Goal: Task Accomplishment & Management: Use online tool/utility

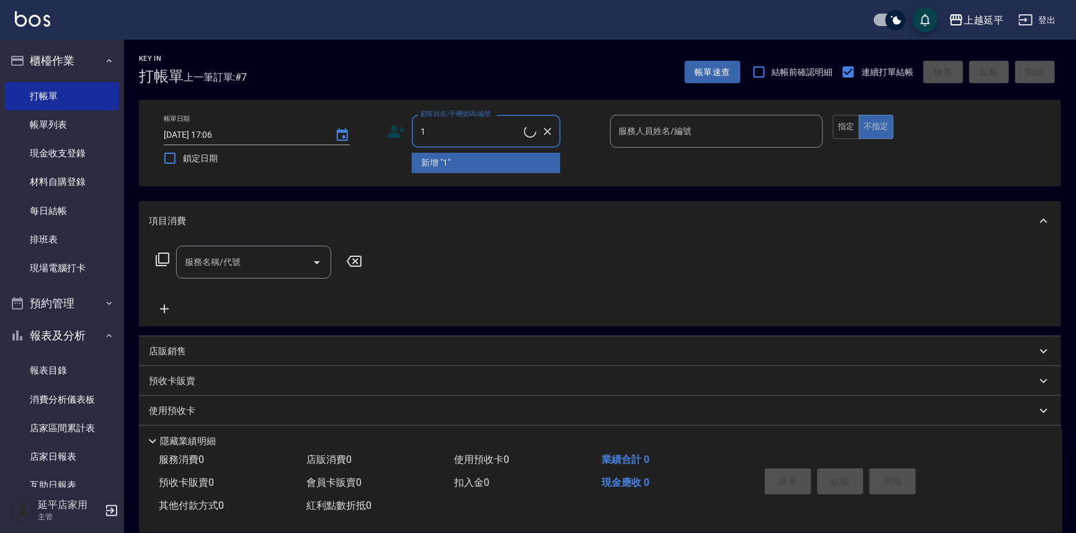
click at [458, 165] on li "新增 "1"" at bounding box center [486, 163] width 149 height 20
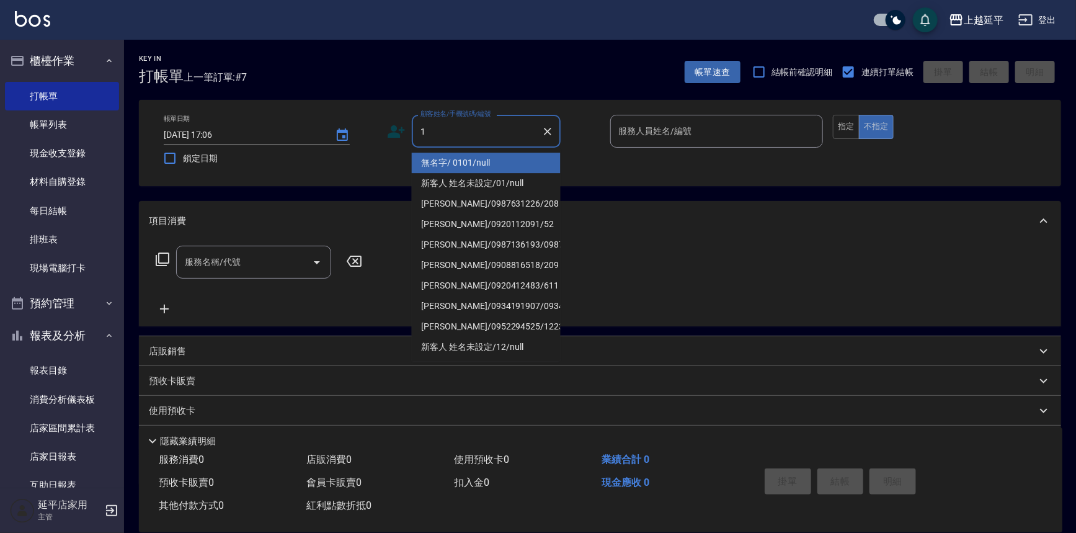
click at [465, 131] on input "1" at bounding box center [476, 131] width 119 height 22
click at [441, 160] on li "無名字/ 0101/null" at bounding box center [486, 163] width 149 height 20
type input "無名字/ 0101/null"
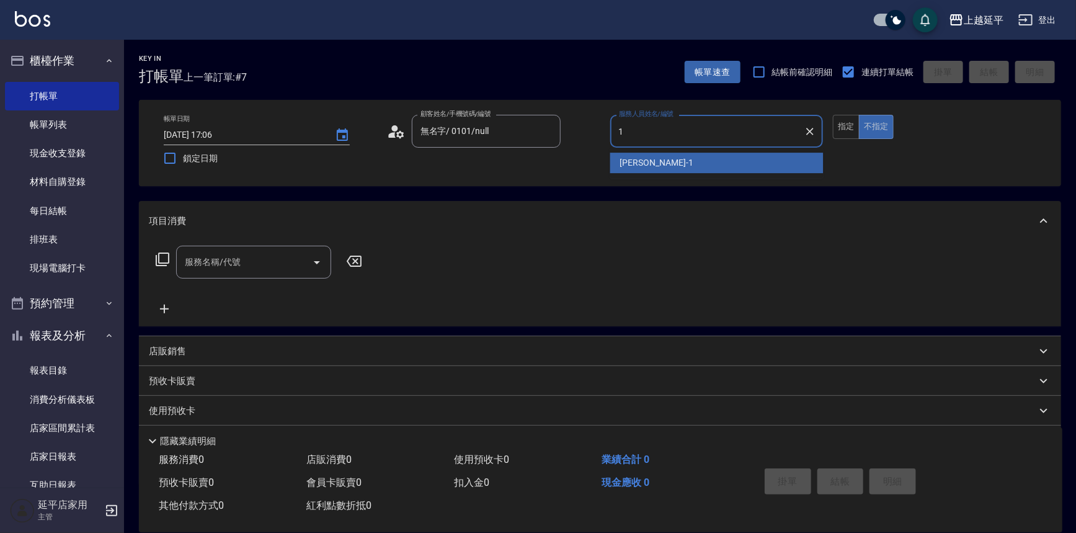
click at [639, 161] on span "[PERSON_NAME]-1" at bounding box center [656, 162] width 73 height 13
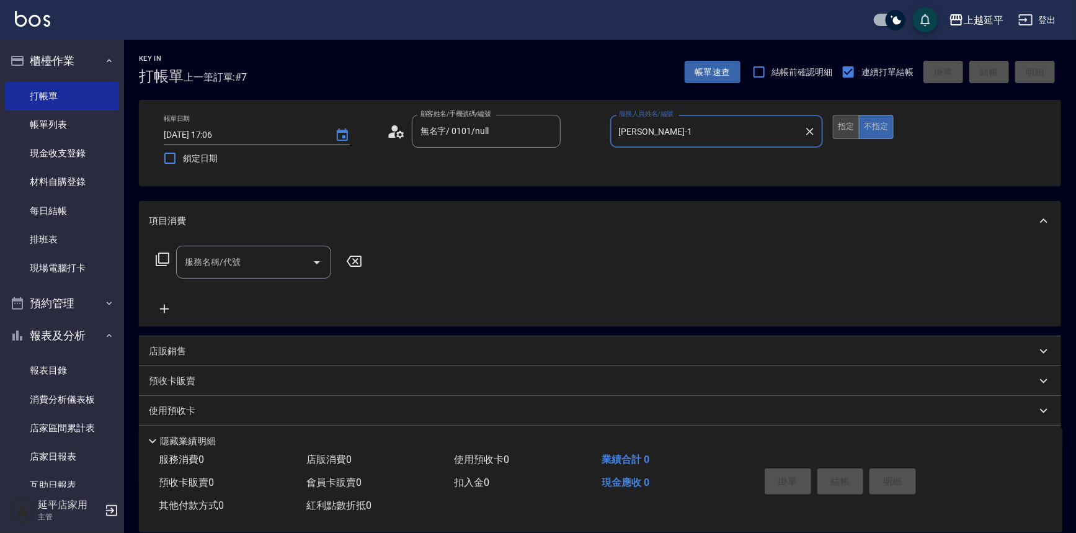
type input "[PERSON_NAME]-1"
click at [848, 127] on button "指定" at bounding box center [846, 127] width 27 height 24
click at [316, 255] on icon "Open" at bounding box center [316, 262] width 15 height 15
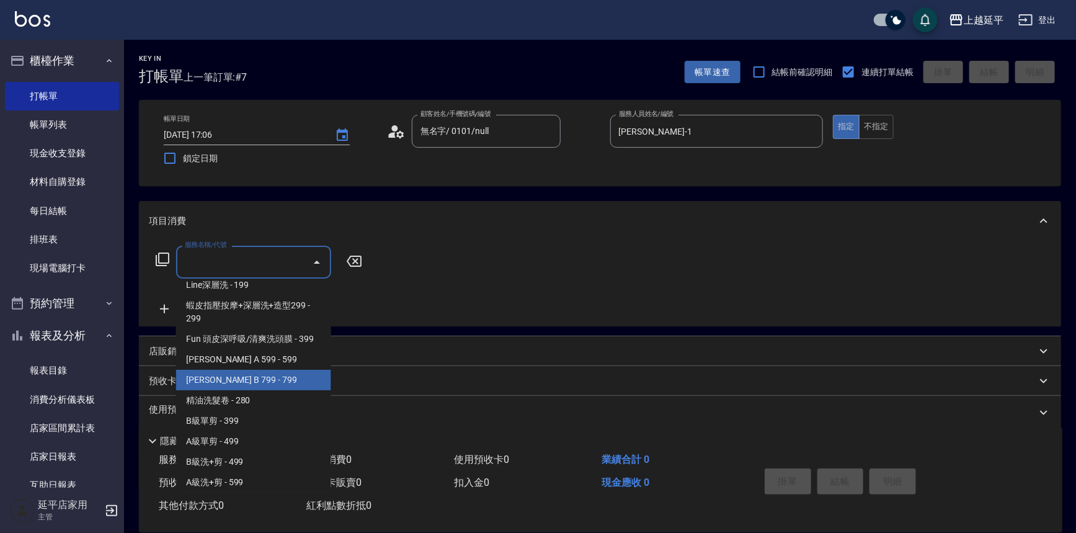
scroll to position [338, 0]
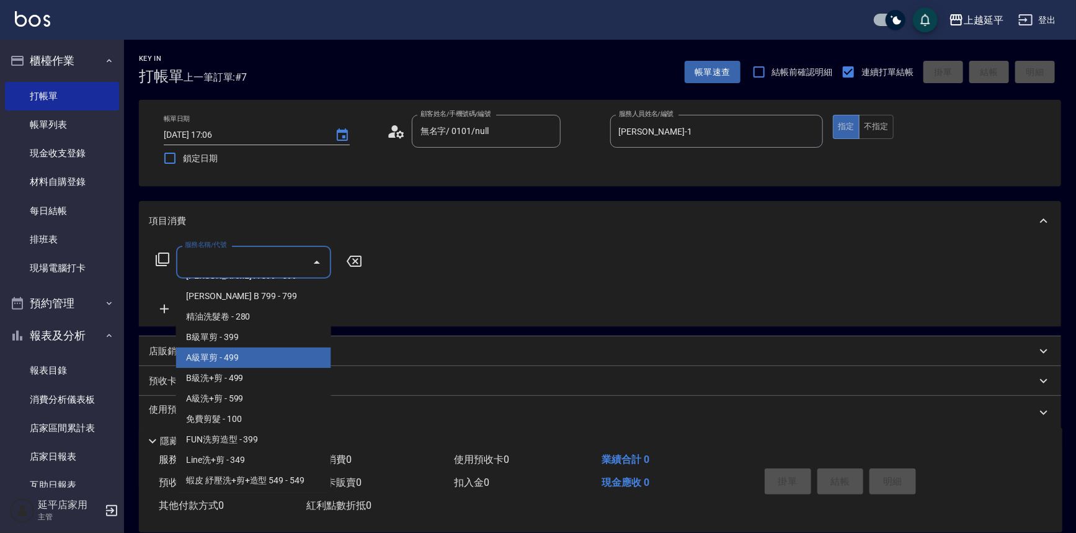
click at [236, 362] on span "A級單剪 - 499" at bounding box center [253, 357] width 155 height 20
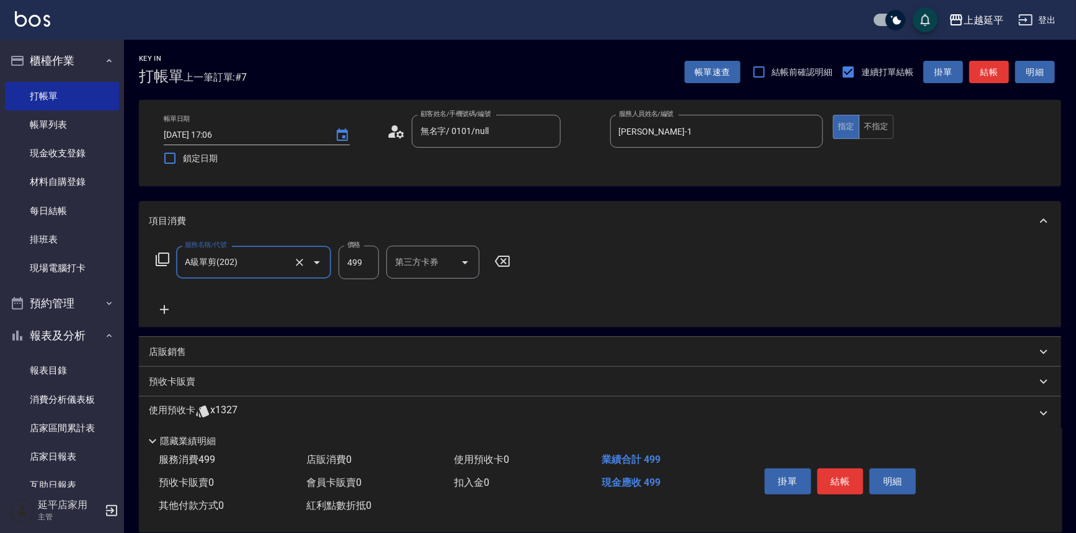
type input "A級單剪(202)"
click at [832, 482] on button "結帳" at bounding box center [840, 481] width 47 height 26
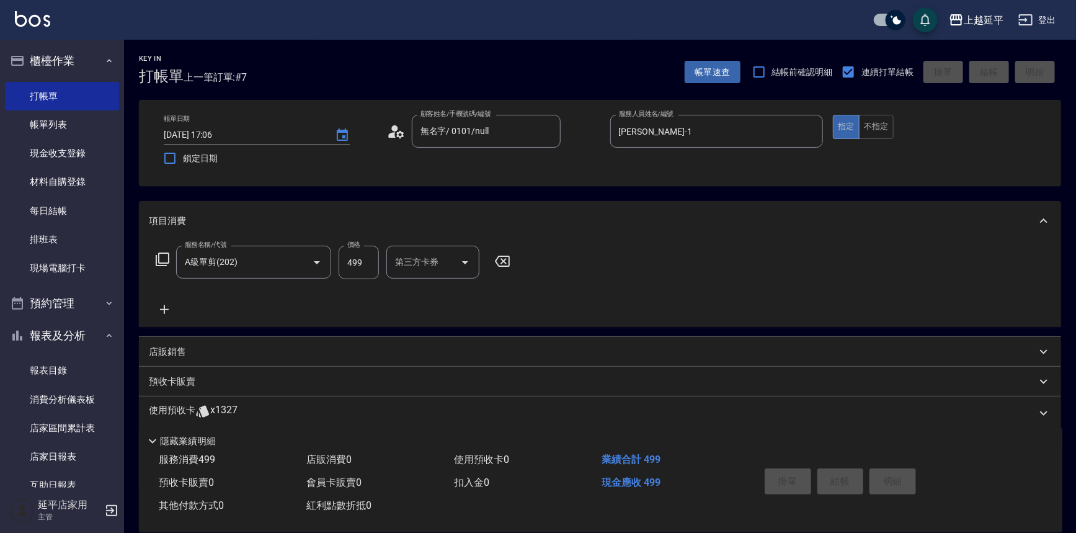
type input "[DATE] 17:43"
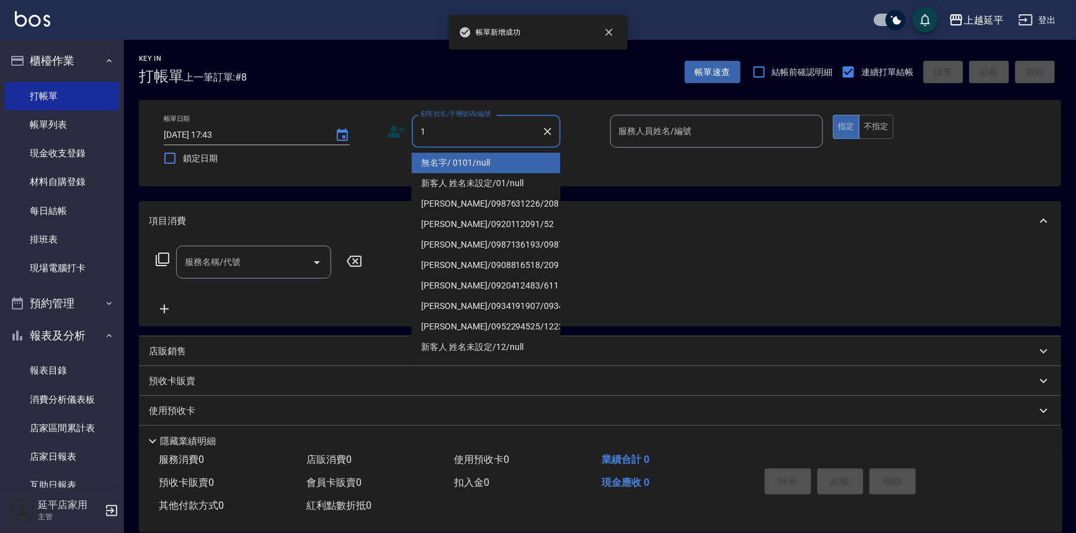
click at [442, 160] on li "無名字/ 0101/null" at bounding box center [486, 163] width 149 height 20
type input "無名字/ 0101/null"
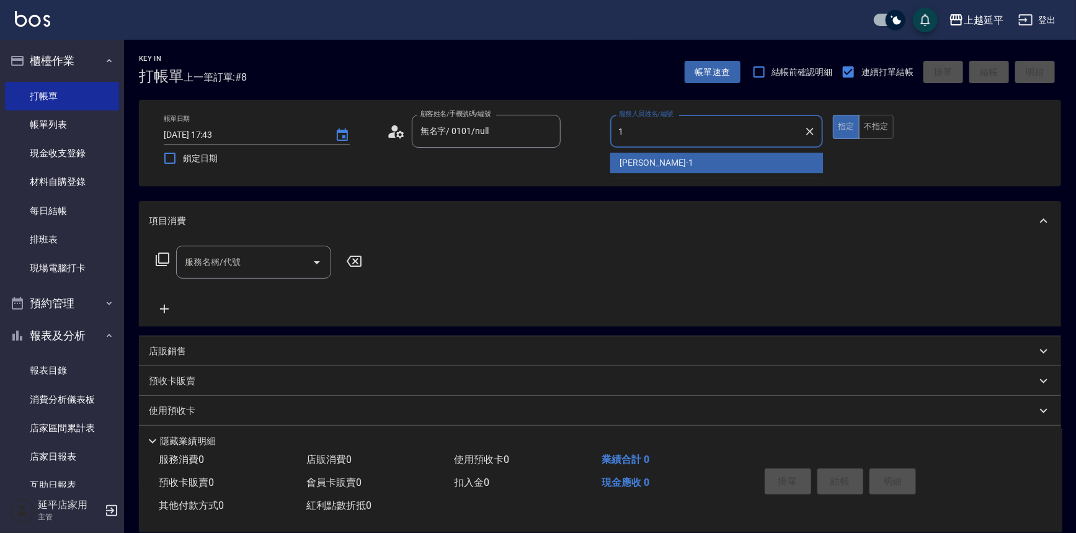
click at [661, 157] on div "[PERSON_NAME]-1" at bounding box center [716, 163] width 213 height 20
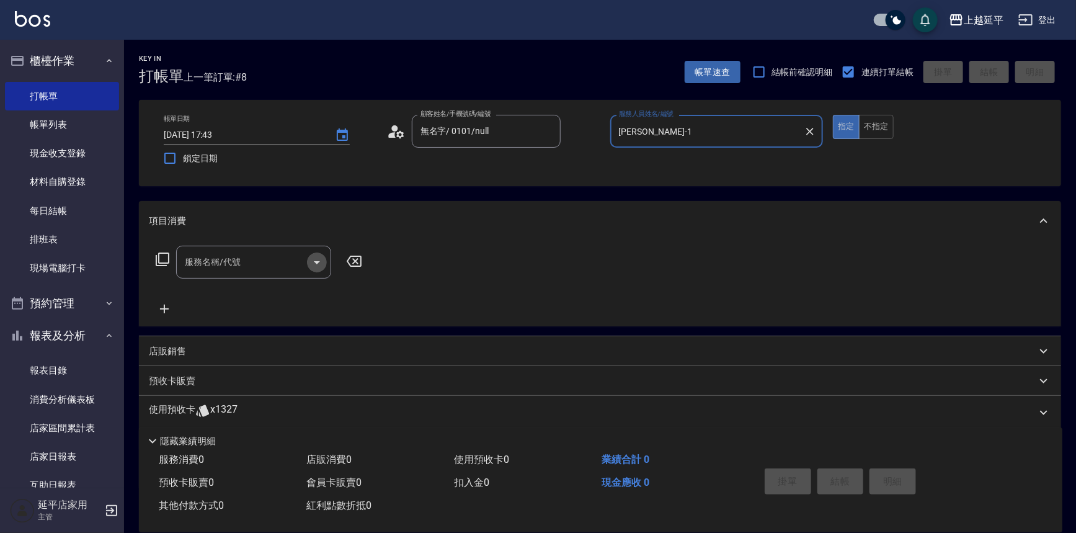
click at [316, 261] on icon "Open" at bounding box center [317, 262] width 6 height 3
type input "[PERSON_NAME]-1"
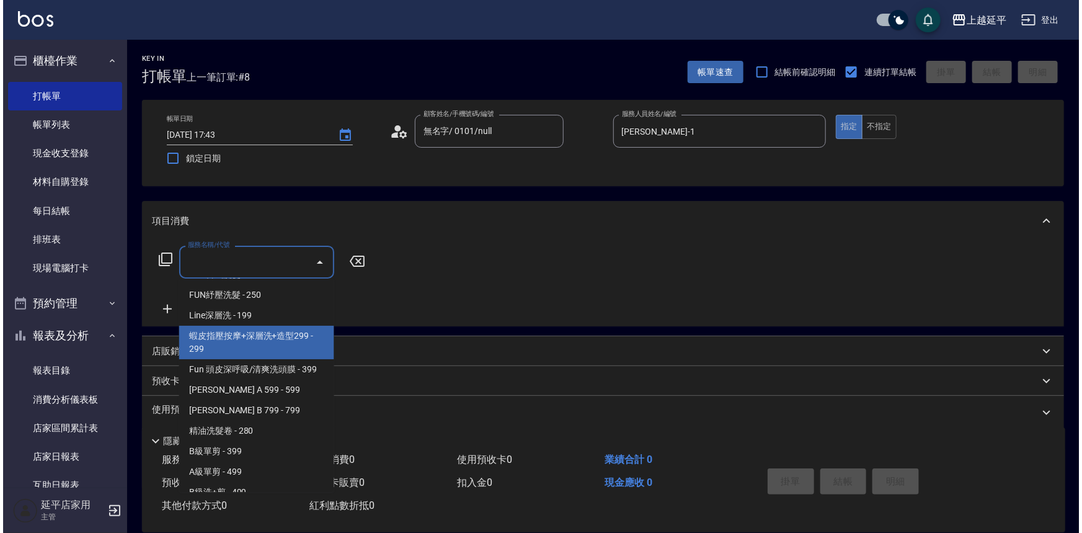
scroll to position [225, 0]
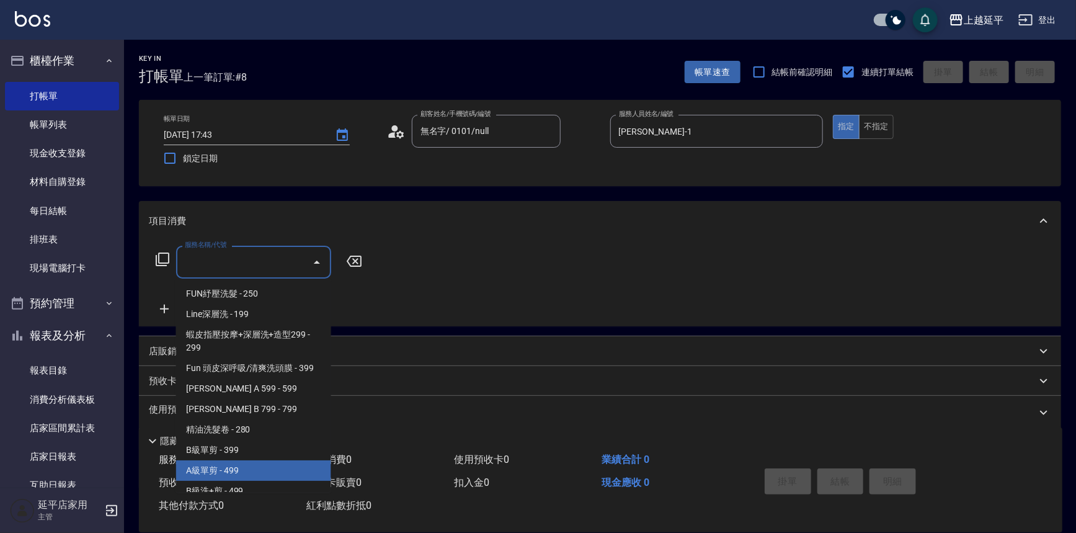
click at [218, 474] on span "A級單剪 - 499" at bounding box center [253, 470] width 155 height 20
type input "A級單剪(202)"
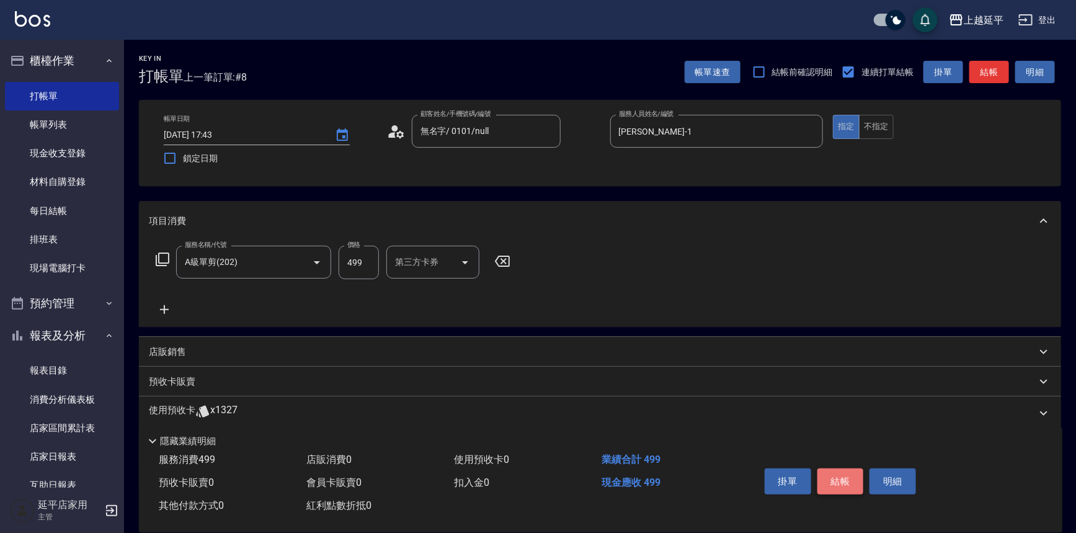
click at [833, 477] on button "結帳" at bounding box center [840, 481] width 47 height 26
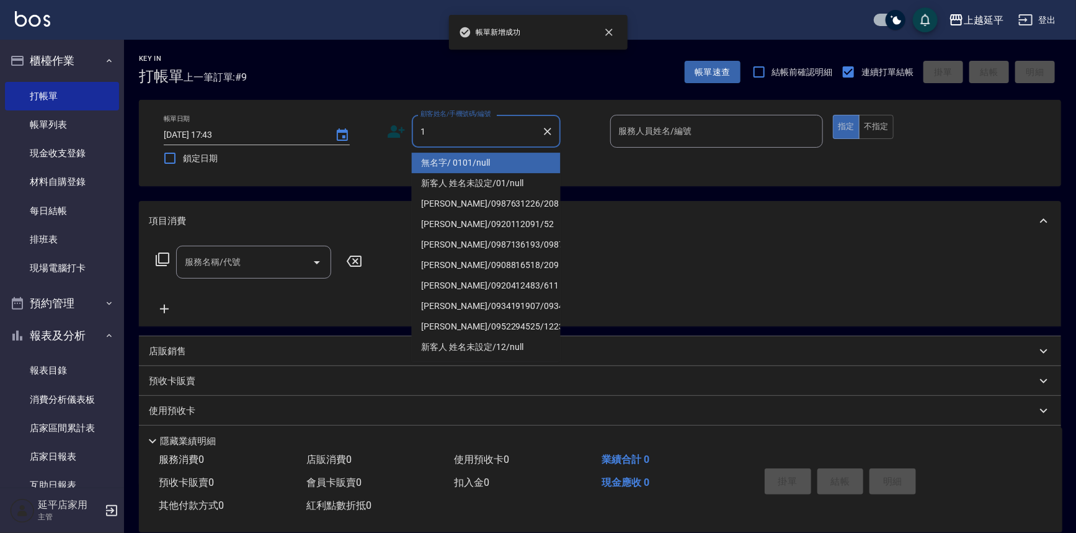
click at [456, 164] on li "無名字/ 0101/null" at bounding box center [486, 163] width 149 height 20
type input "無名字/ 0101/null"
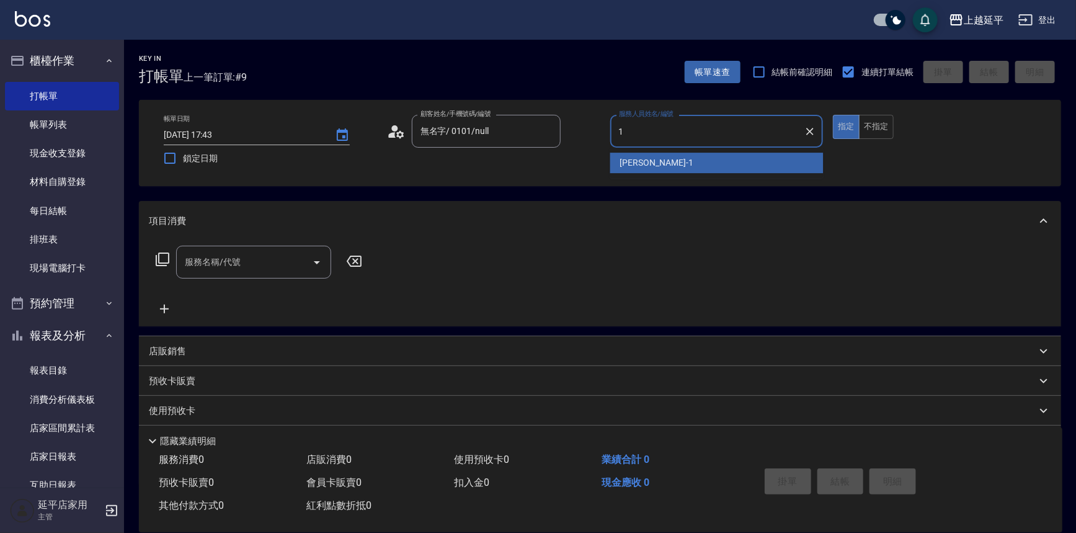
click at [655, 164] on div "[PERSON_NAME]-1" at bounding box center [716, 163] width 213 height 20
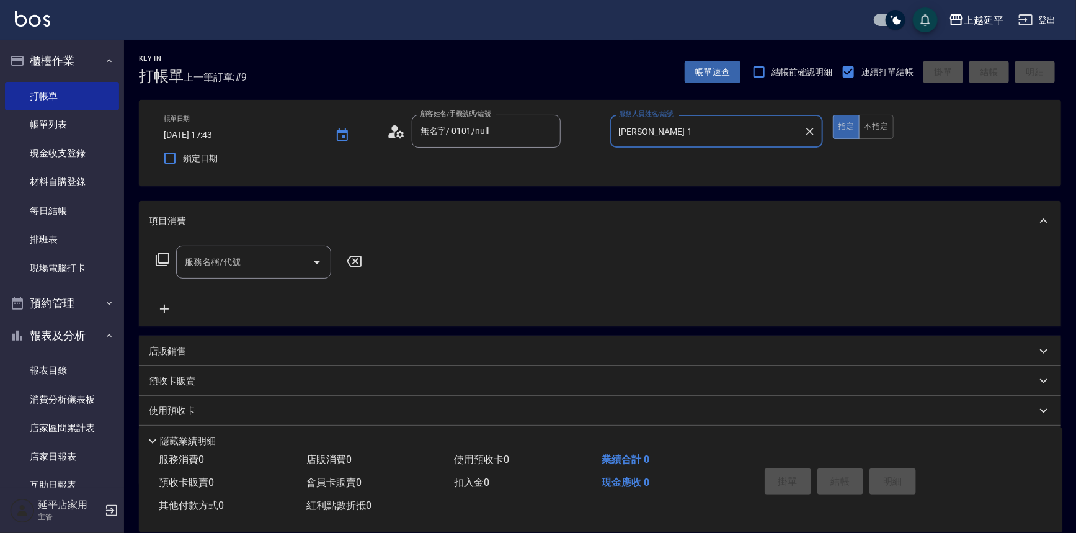
type input "[PERSON_NAME]-1"
click at [164, 258] on icon at bounding box center [162, 259] width 15 height 15
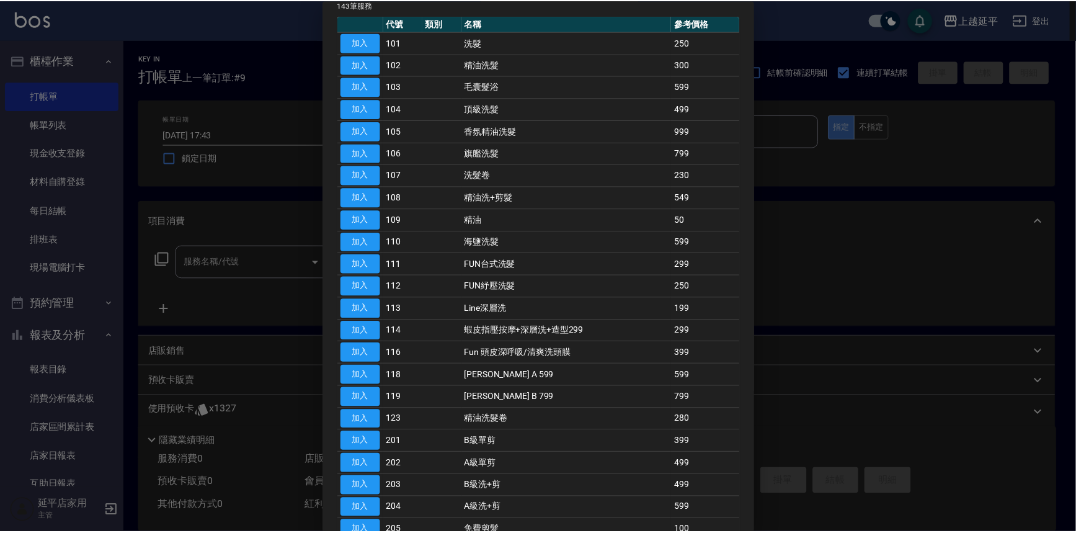
scroll to position [0, 0]
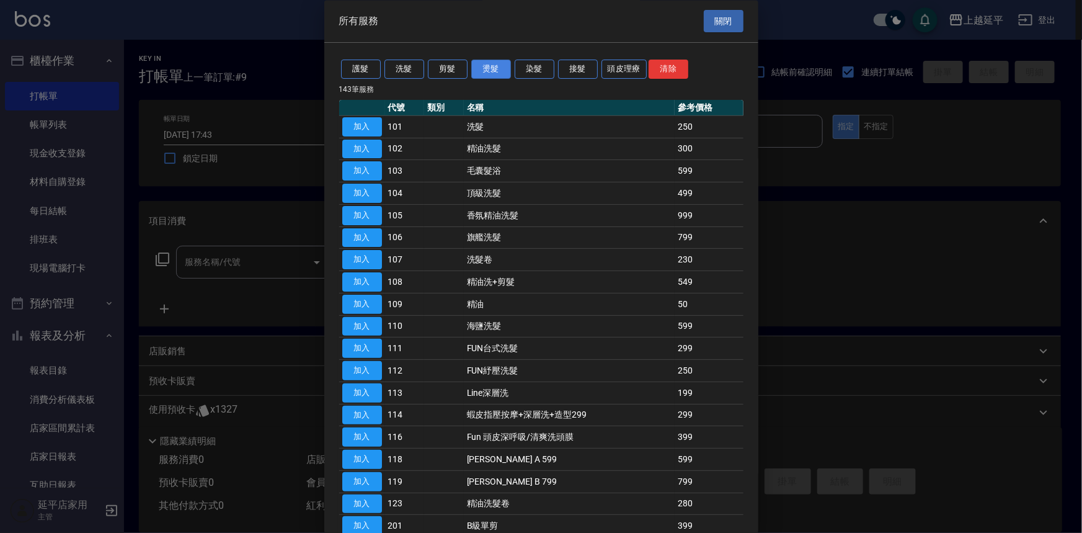
click at [502, 70] on button "燙髮" at bounding box center [491, 69] width 40 height 19
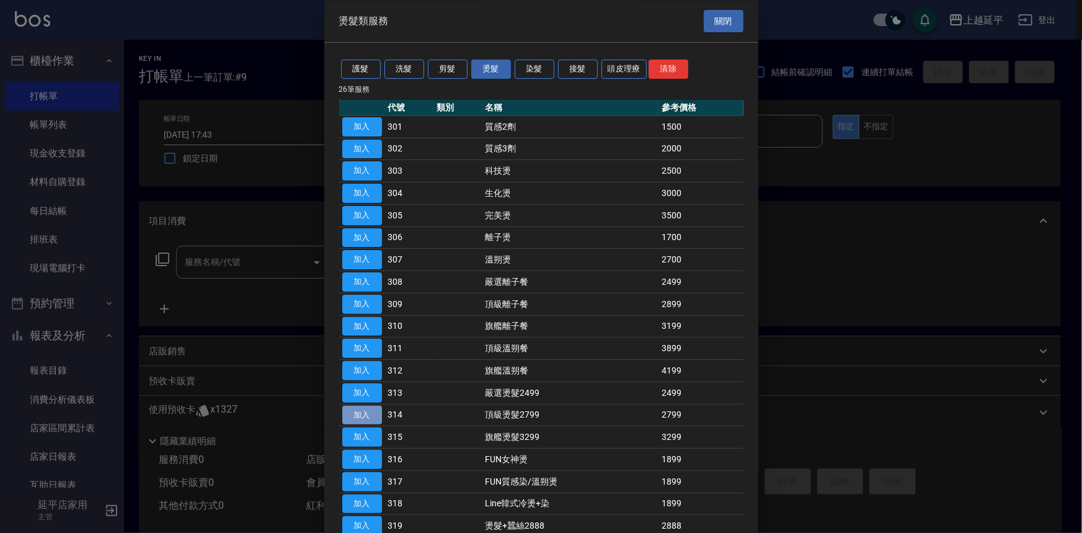
click at [366, 420] on button "加入" at bounding box center [362, 415] width 40 height 19
type input "頂級燙髮2799(314)"
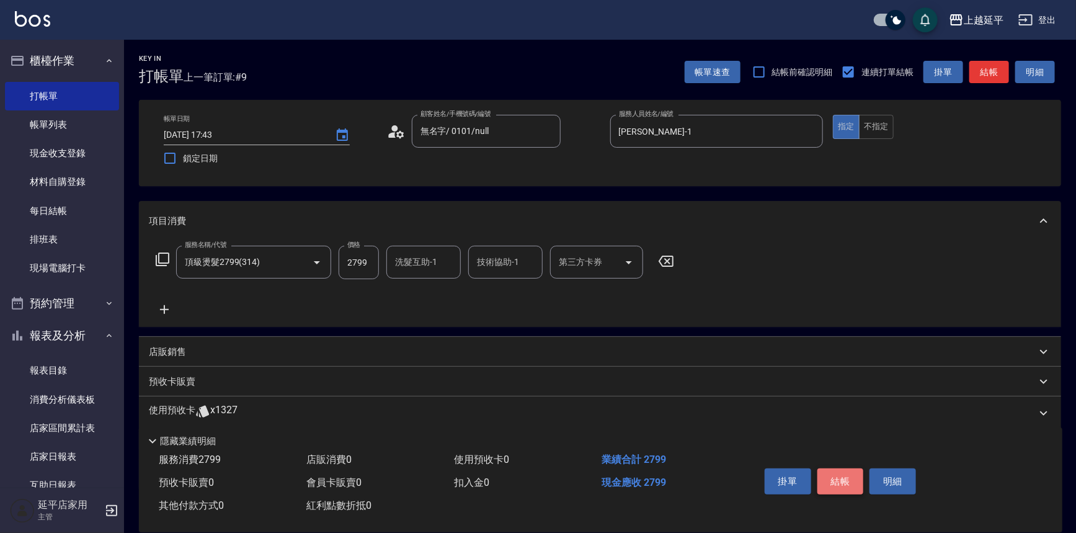
click at [833, 476] on button "結帳" at bounding box center [840, 481] width 47 height 26
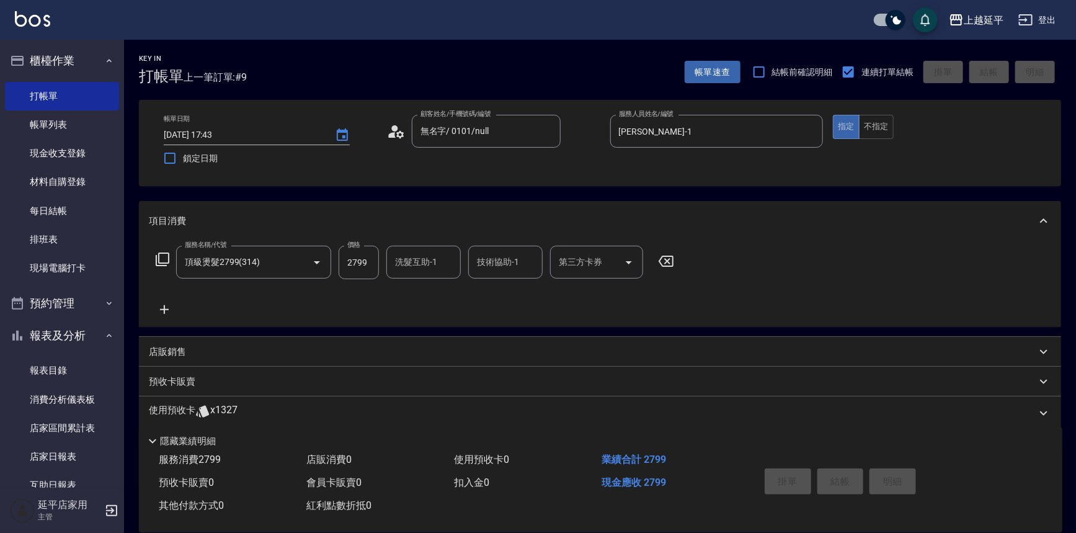
type input "[DATE] 17:44"
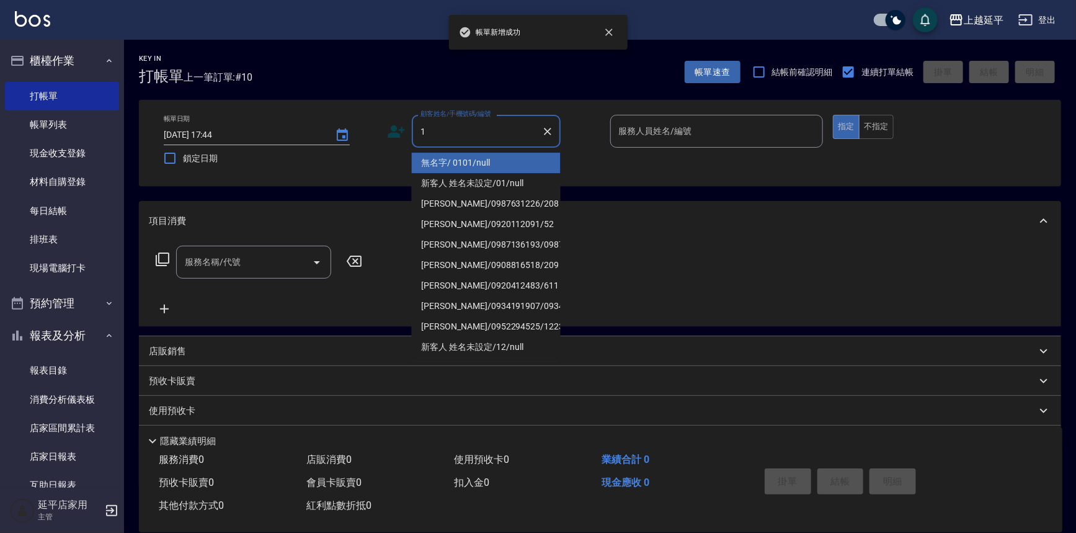
click at [448, 167] on li "無名字/ 0101/null" at bounding box center [486, 163] width 149 height 20
type input "無名字/ 0101/null"
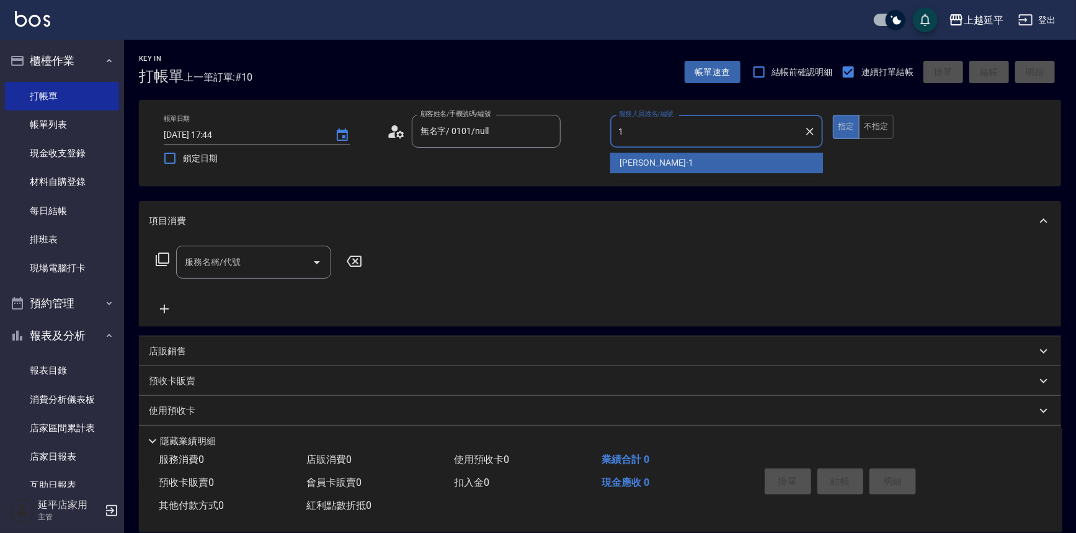
click at [663, 164] on div "[PERSON_NAME]-1" at bounding box center [716, 163] width 213 height 20
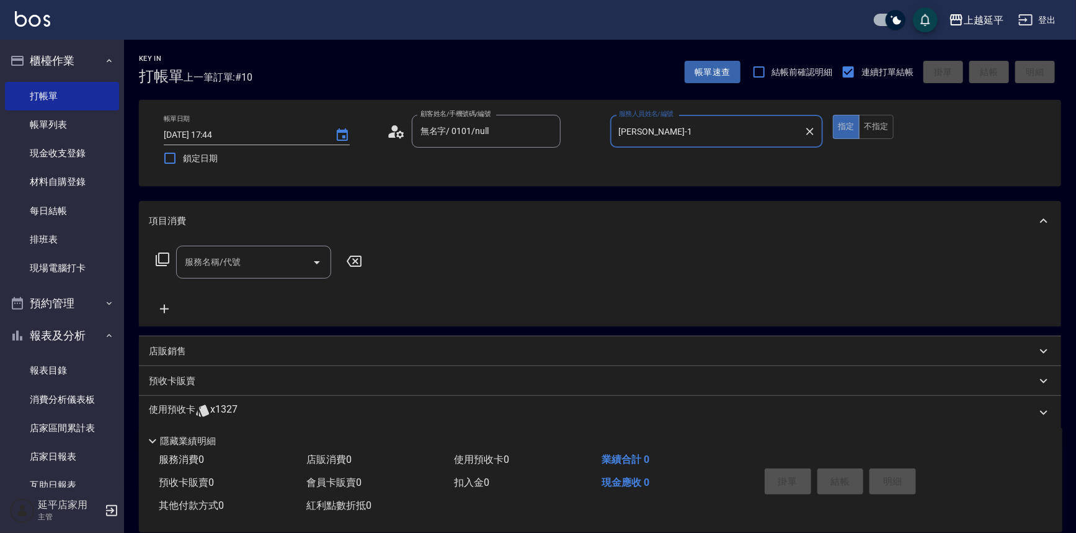
type input "[PERSON_NAME]-1"
click at [158, 255] on icon at bounding box center [163, 259] width 14 height 14
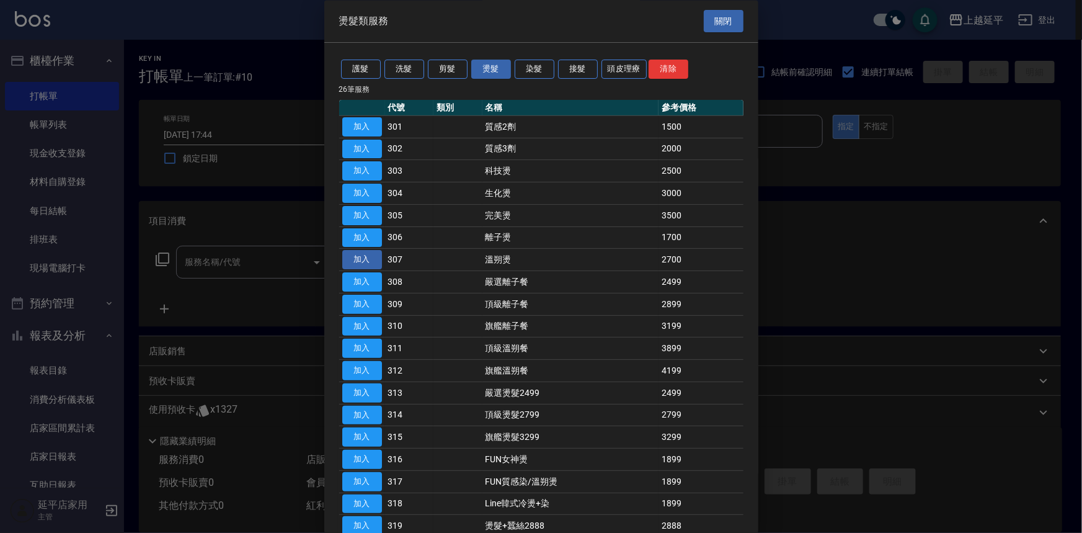
click at [373, 262] on button "加入" at bounding box center [362, 260] width 40 height 19
type input "溫朔燙(307)"
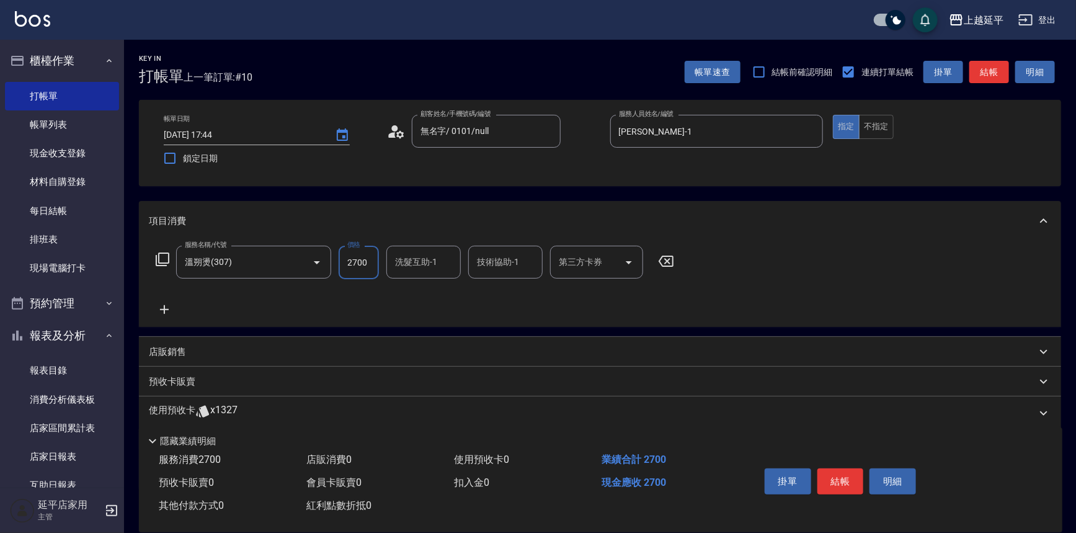
click at [371, 264] on input "2700" at bounding box center [359, 262] width 40 height 33
type input "3000"
click at [838, 473] on button "結帳" at bounding box center [840, 481] width 47 height 26
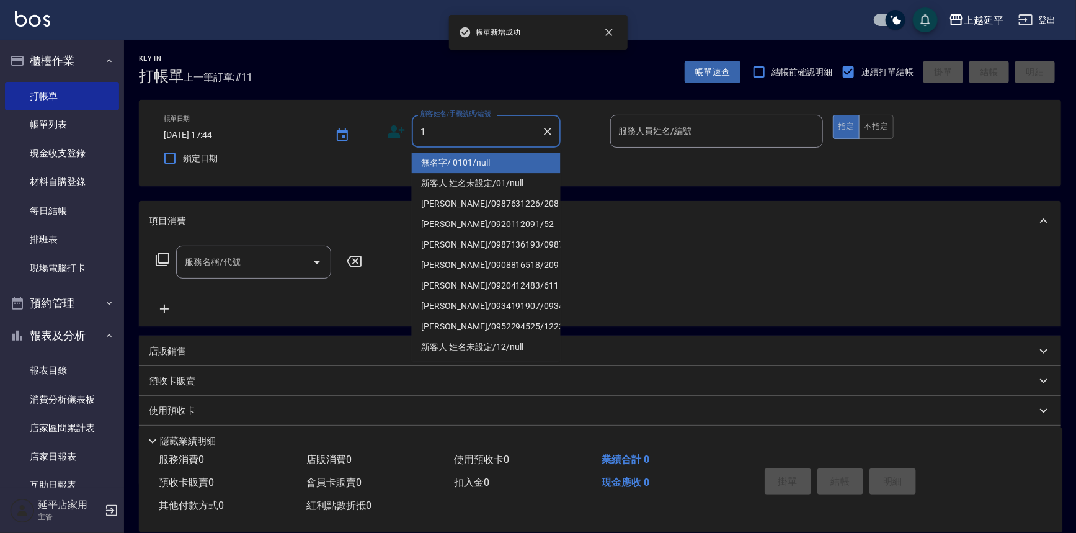
click at [524, 164] on li "無名字/ 0101/null" at bounding box center [486, 163] width 149 height 20
type input "無名字/ 0101/null"
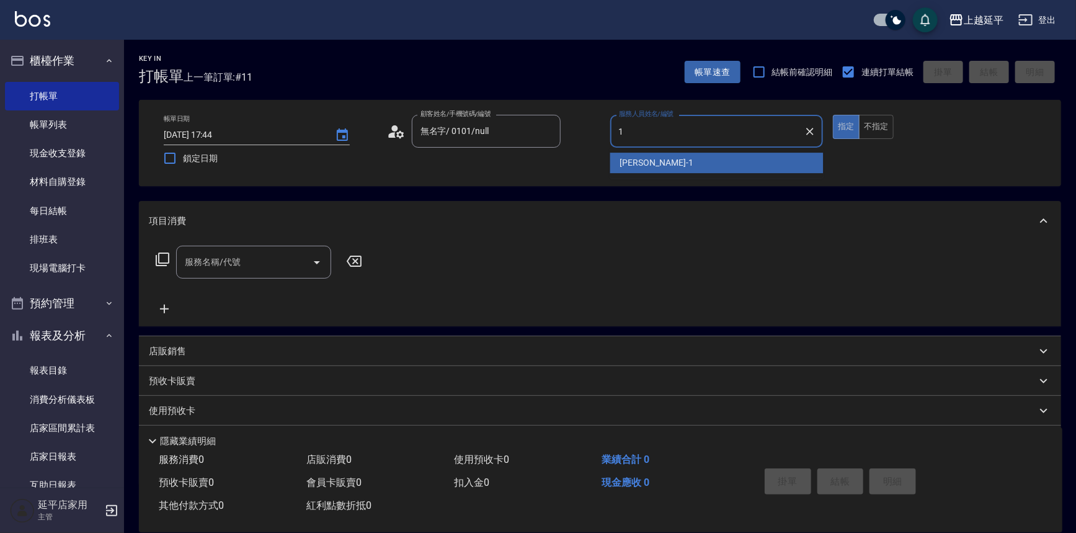
click at [702, 167] on div "[PERSON_NAME]-1" at bounding box center [716, 163] width 213 height 20
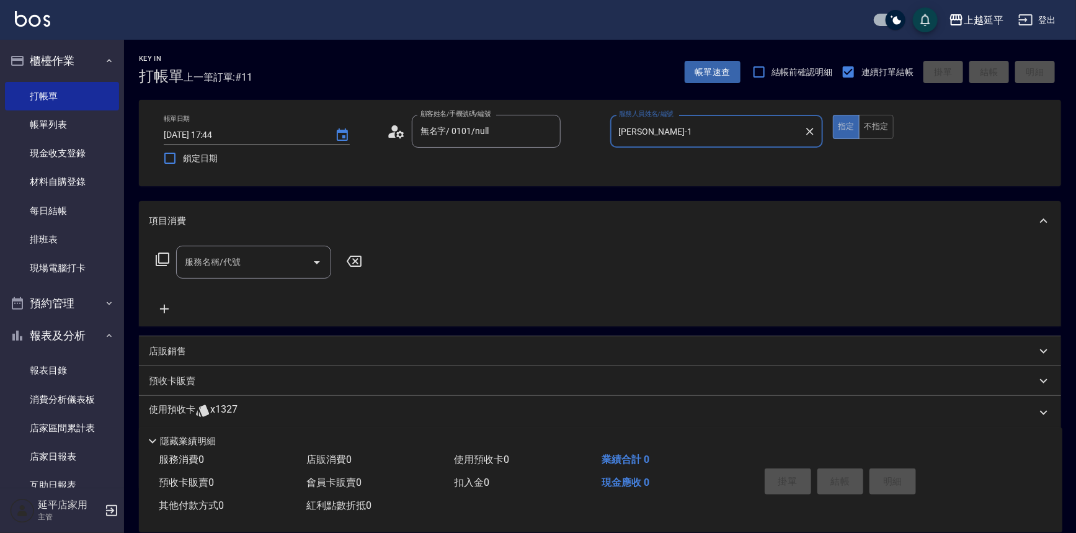
click at [318, 263] on icon "Open" at bounding box center [316, 262] width 15 height 15
type input "[PERSON_NAME]-1"
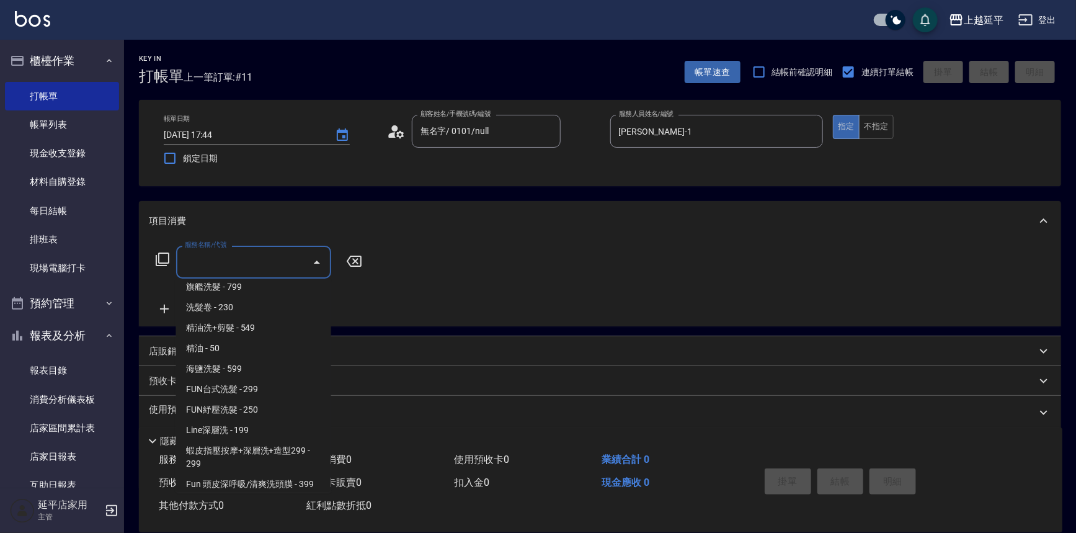
scroll to position [282, 0]
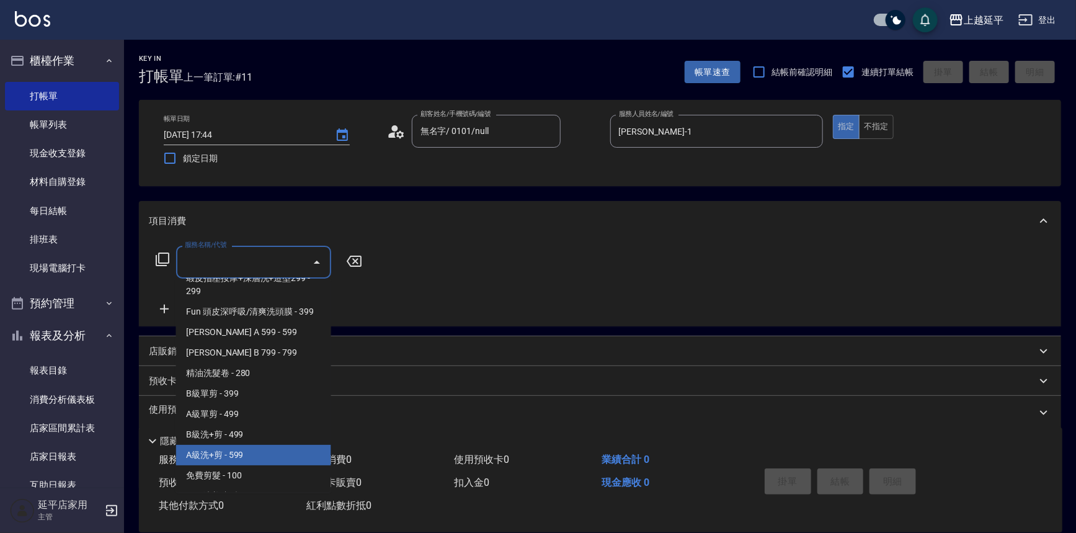
click at [235, 461] on span "A級洗+剪 - 599" at bounding box center [253, 455] width 155 height 20
type input "A級洗+剪(204)"
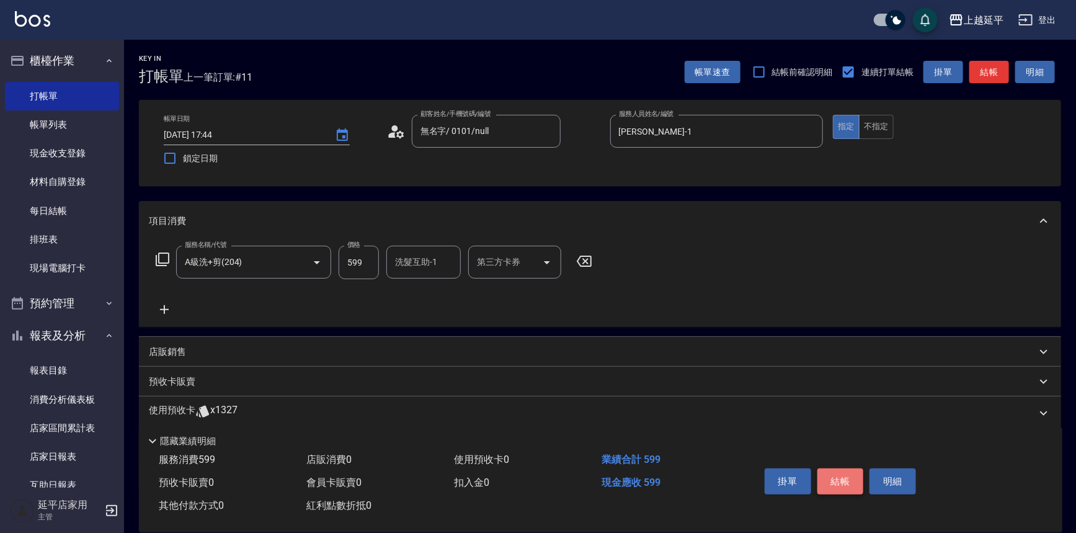
click at [833, 476] on button "結帳" at bounding box center [840, 481] width 47 height 26
